Goal: Task Accomplishment & Management: Use online tool/utility

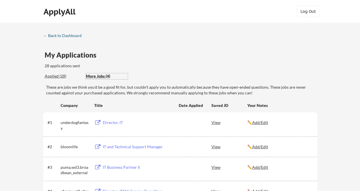
click at [68, 38] on link "← Back to Dashboard" at bounding box center [64, 36] width 43 height 6
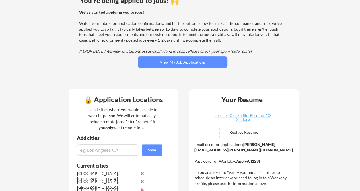
scroll to position [57, 0]
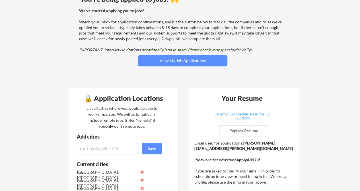
click at [248, 132] on input "file" at bounding box center [244, 131] width 48 height 11
type input "C:\fakepath\Jeremy_Clockedile_Resume_10-25.docx"
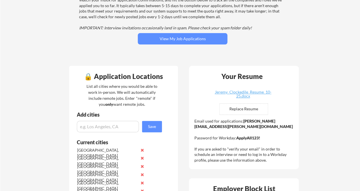
scroll to position [0, 0]
